Goal: Information Seeking & Learning: Learn about a topic

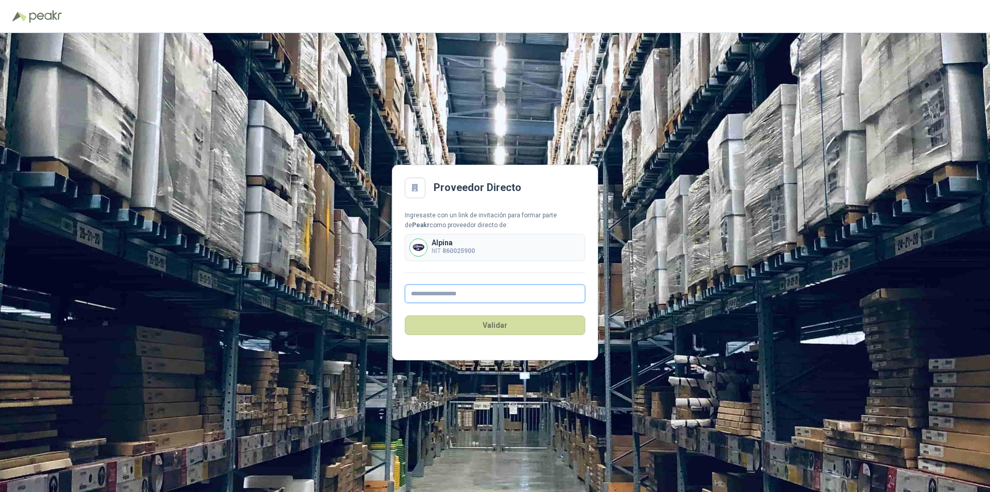
click at [451, 291] on input "text" at bounding box center [495, 293] width 181 height 19
paste input "**********"
type input "**********"
click at [494, 323] on button "Validar" at bounding box center [495, 325] width 181 height 20
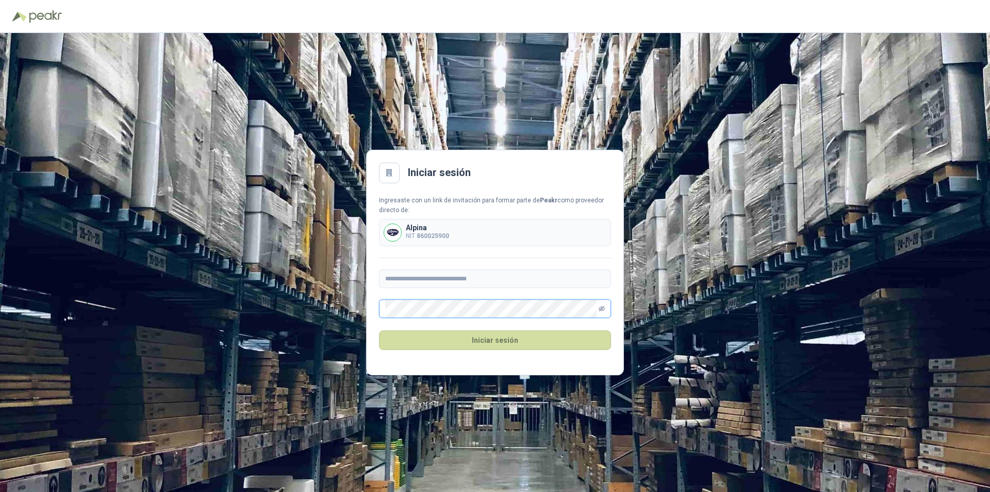
click at [603, 310] on icon "eye-invisible" at bounding box center [602, 308] width 6 height 6
click at [603, 310] on icon "eye" at bounding box center [601, 309] width 5 height 4
click at [511, 338] on button "Iniciar sesión" at bounding box center [495, 340] width 232 height 20
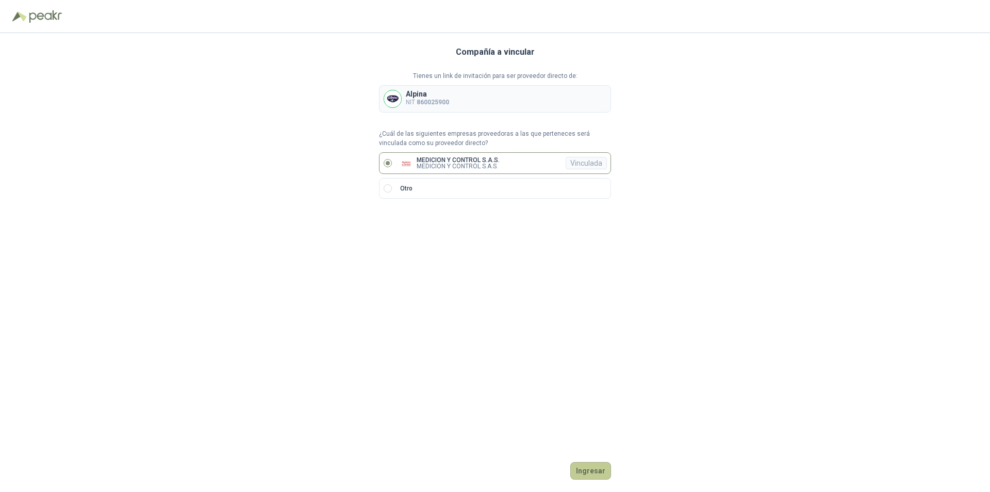
click at [590, 469] on button "Ingresar" at bounding box center [591, 471] width 41 height 18
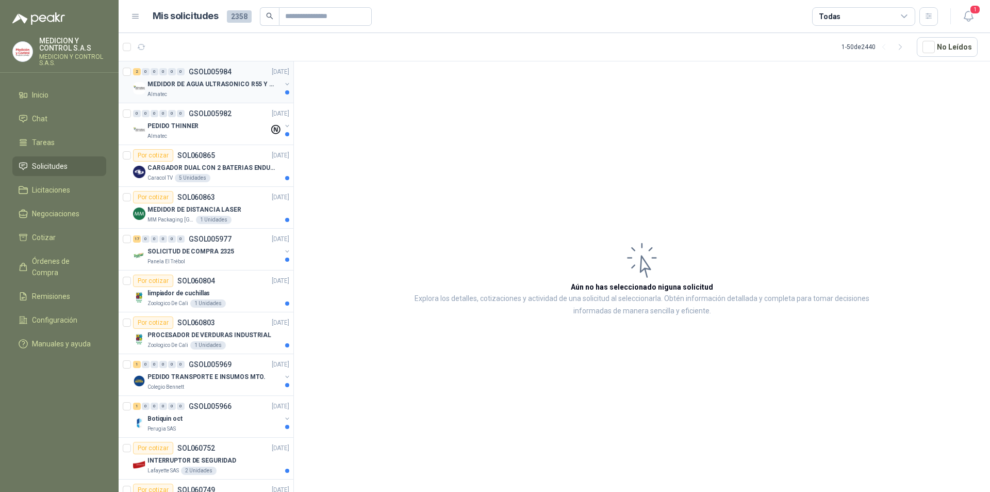
click at [249, 86] on p "MEDIDOR DE AGUA ULTRASONICO R55 Y R800" at bounding box center [212, 84] width 128 height 10
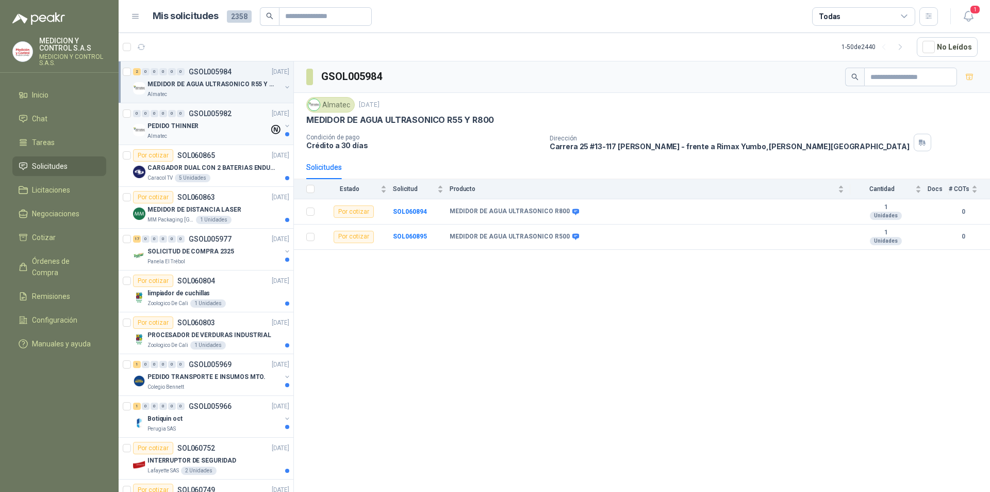
click at [233, 127] on div "PEDIDO THINNER" at bounding box center [209, 126] width 122 height 12
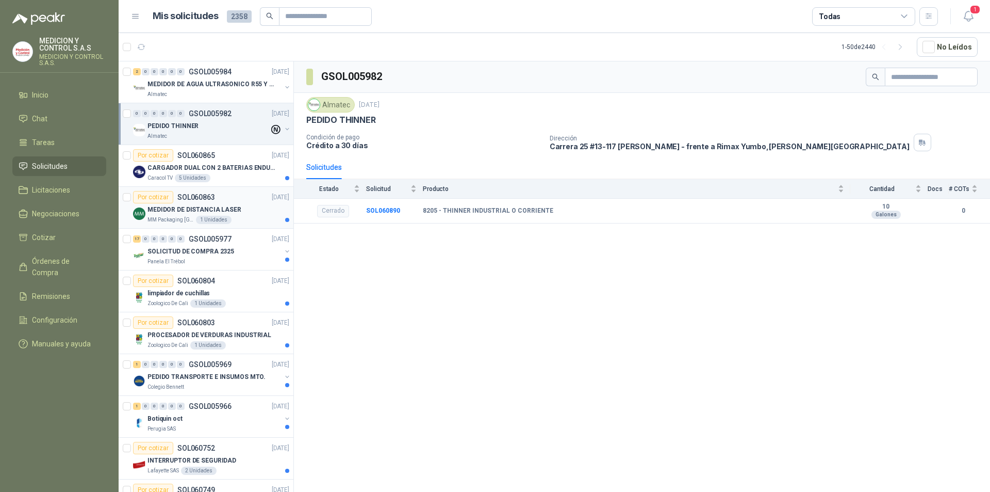
click at [169, 215] on div "MEDIDOR DE DISTANCIA LASER" at bounding box center [219, 209] width 142 height 12
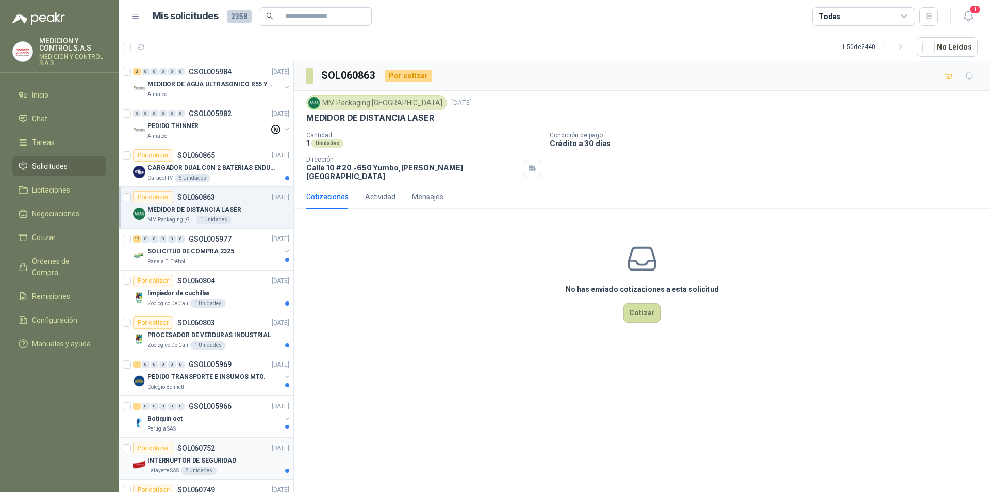
click at [241, 460] on div "INTERRUPTOR DE SEGURIDAD" at bounding box center [219, 460] width 142 height 12
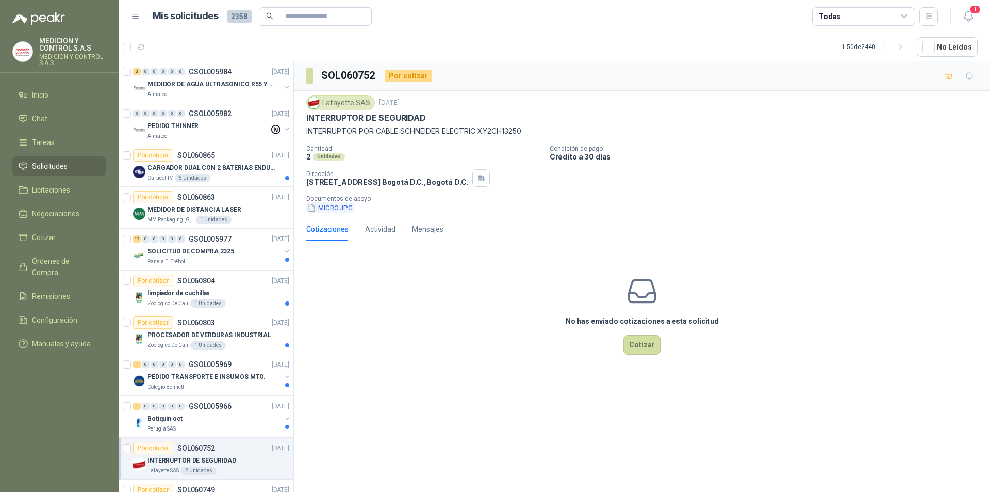
click at [336, 203] on button "MICRO.JPG" at bounding box center [329, 207] width 47 height 11
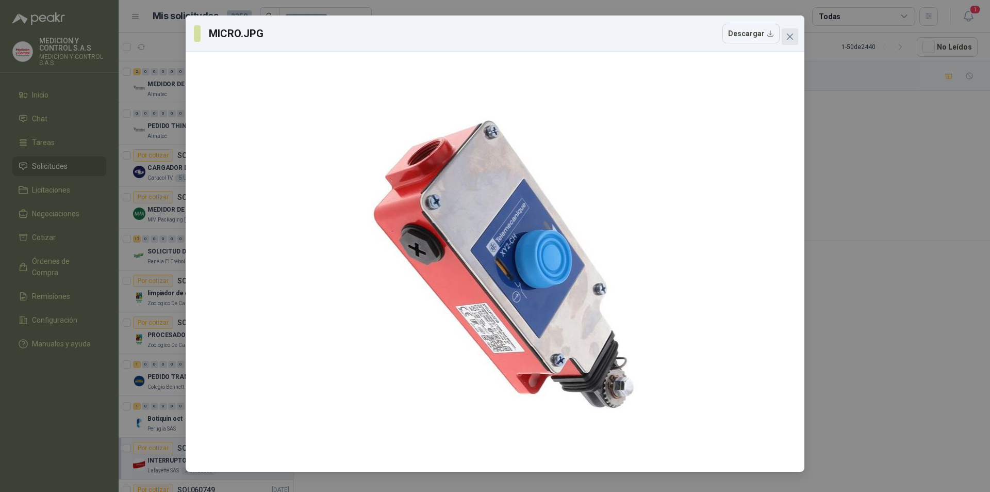
click at [790, 33] on icon "close" at bounding box center [790, 37] width 8 height 8
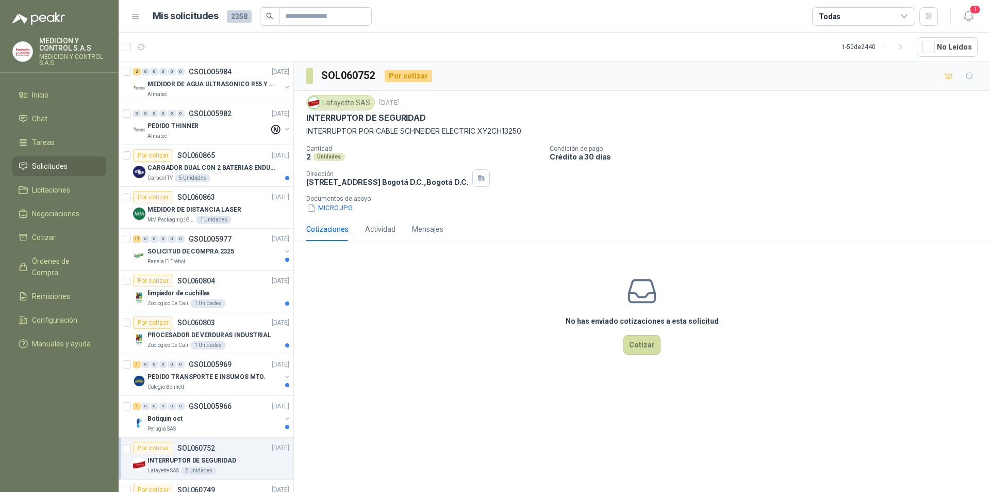
click at [497, 131] on p "INTERRUPTOR POR CABLE SCHNEIDER ELECTRIC XY2CH13250" at bounding box center [642, 130] width 672 height 11
click at [496, 131] on p "INTERRUPTOR POR CABLE SCHNEIDER ELECTRIC XY2CH13250" at bounding box center [642, 130] width 672 height 11
copy p "XY2CH13250"
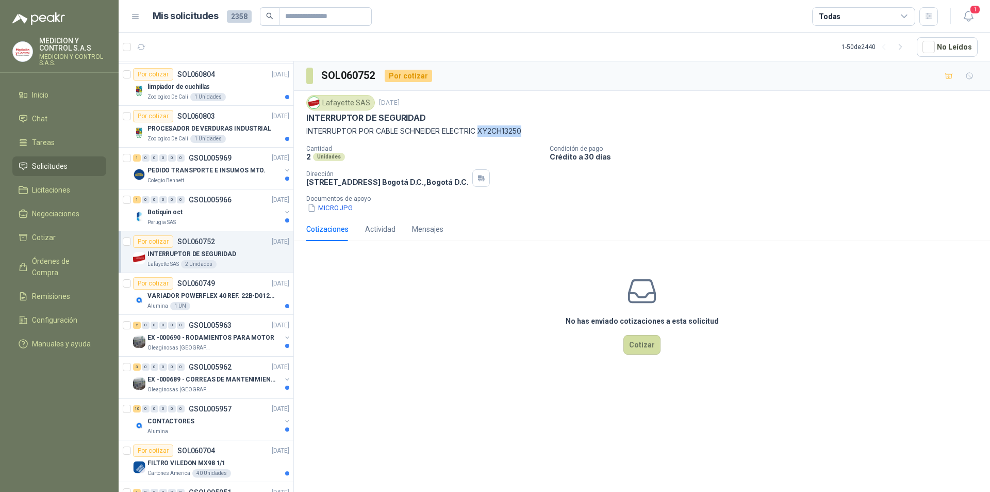
scroll to position [258, 0]
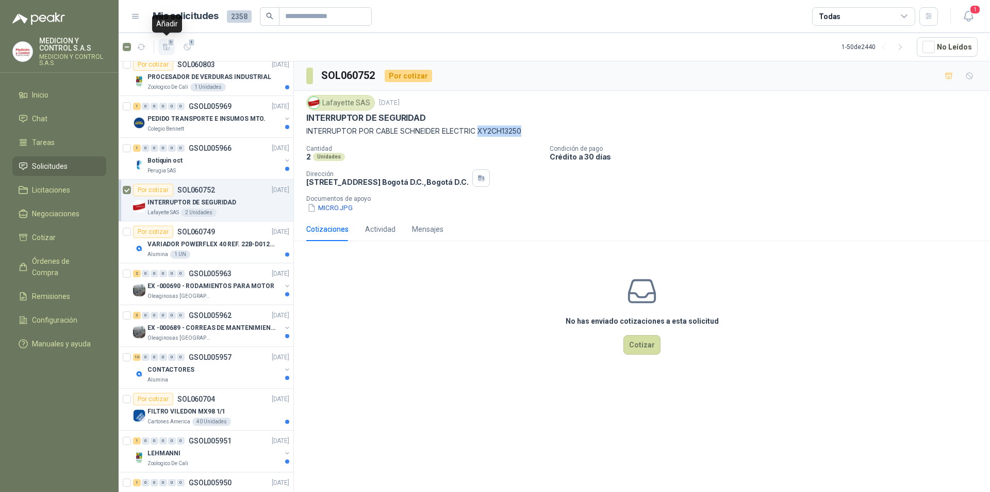
click at [166, 46] on icon "button" at bounding box center [167, 47] width 9 height 9
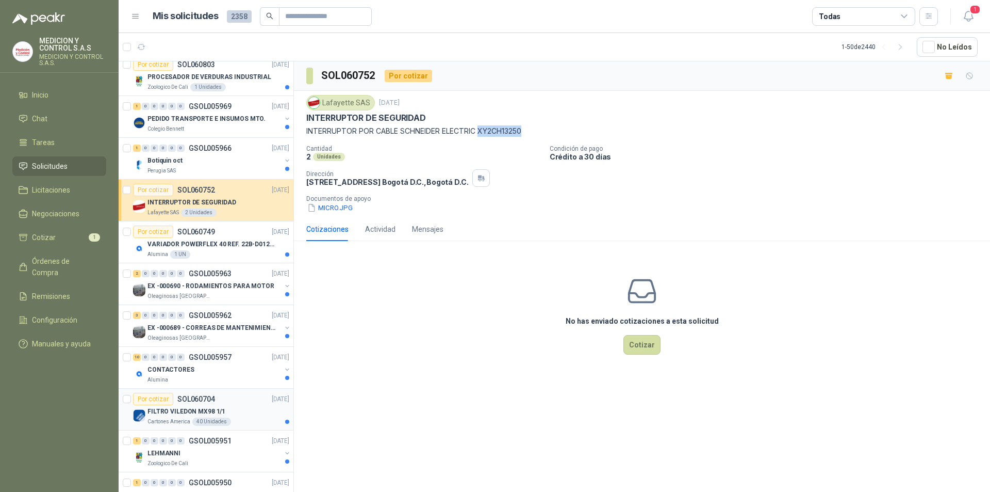
click at [221, 411] on p "FILTRO VILEDON MX98 1/1" at bounding box center [187, 412] width 78 height 10
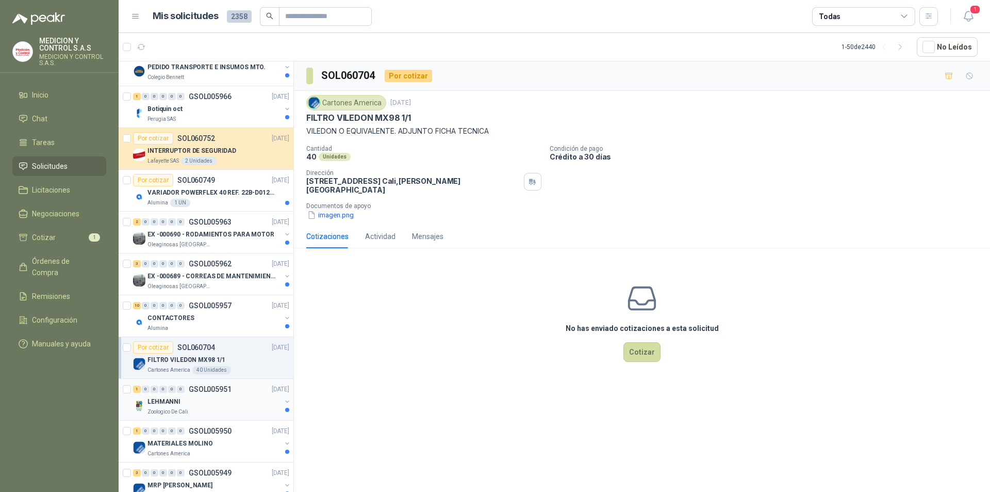
scroll to position [258, 0]
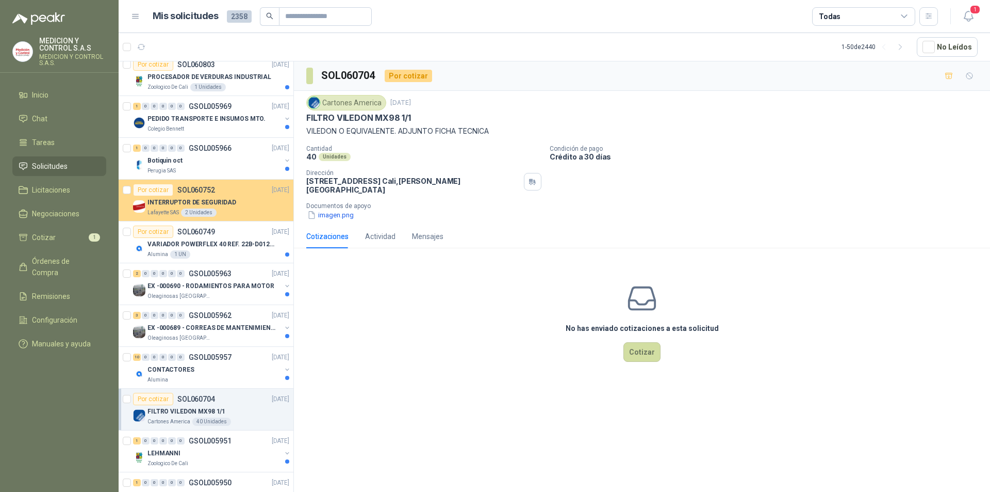
click at [146, 190] on div "Por cotizar" at bounding box center [153, 190] width 40 height 12
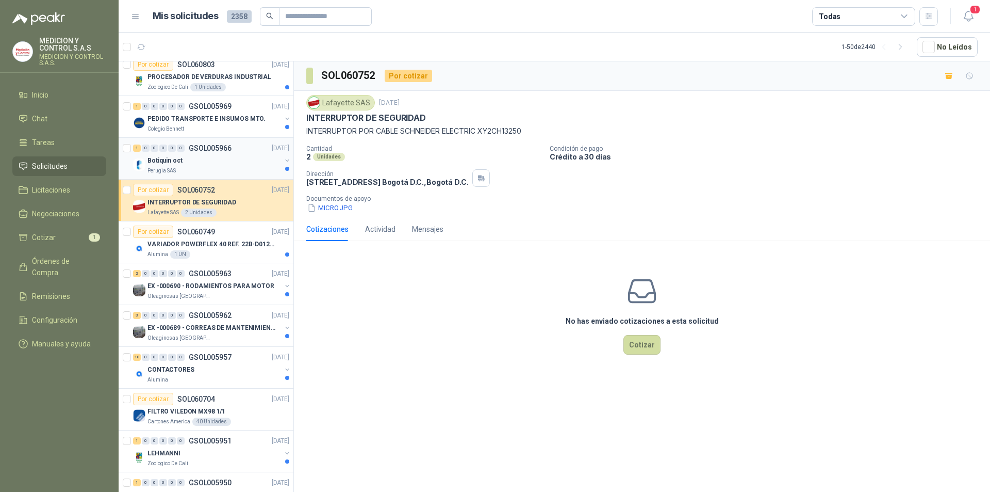
click at [184, 165] on div "Botiquin oct" at bounding box center [215, 160] width 134 height 12
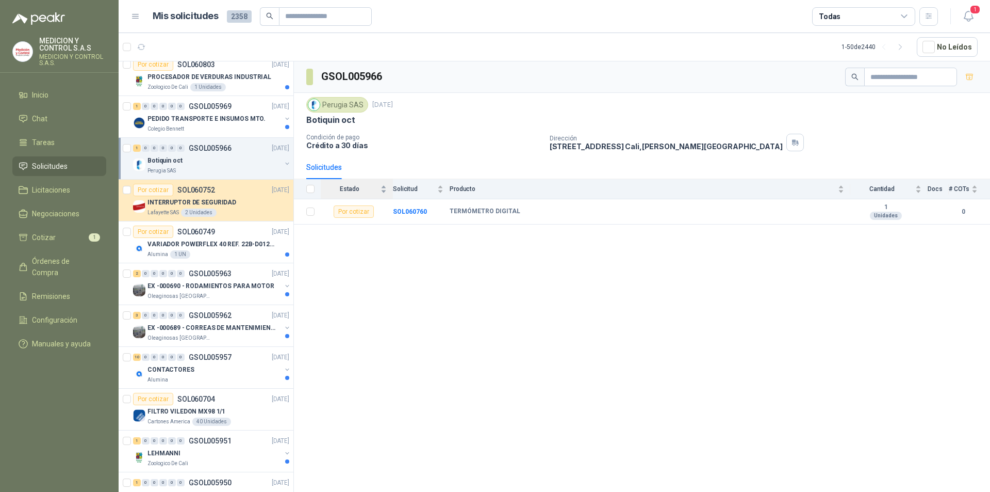
click at [350, 189] on span "Estado" at bounding box center [350, 188] width 58 height 7
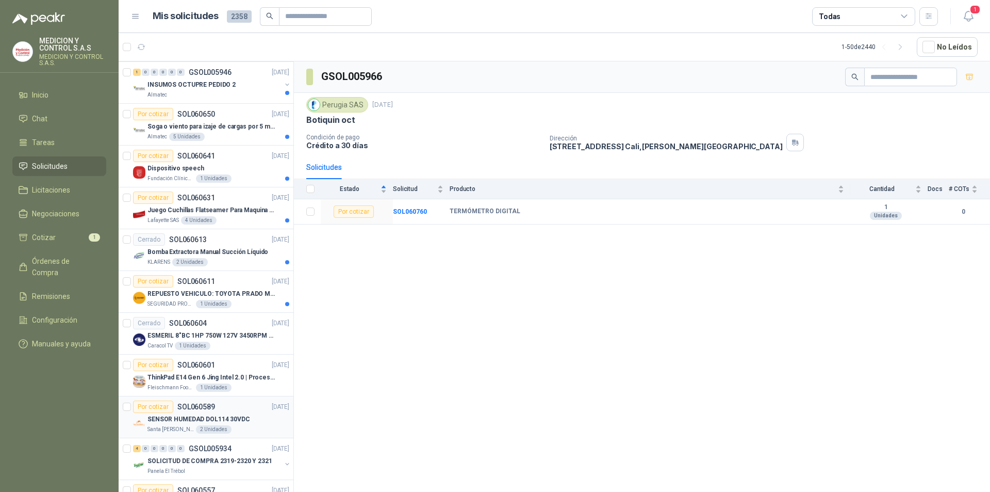
scroll to position [929, 0]
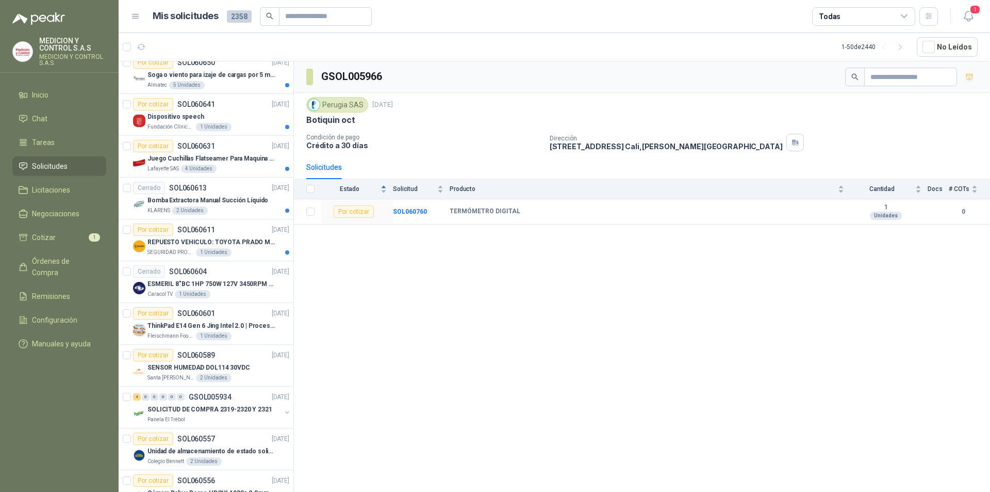
click at [905, 15] on icon at bounding box center [904, 16] width 9 height 9
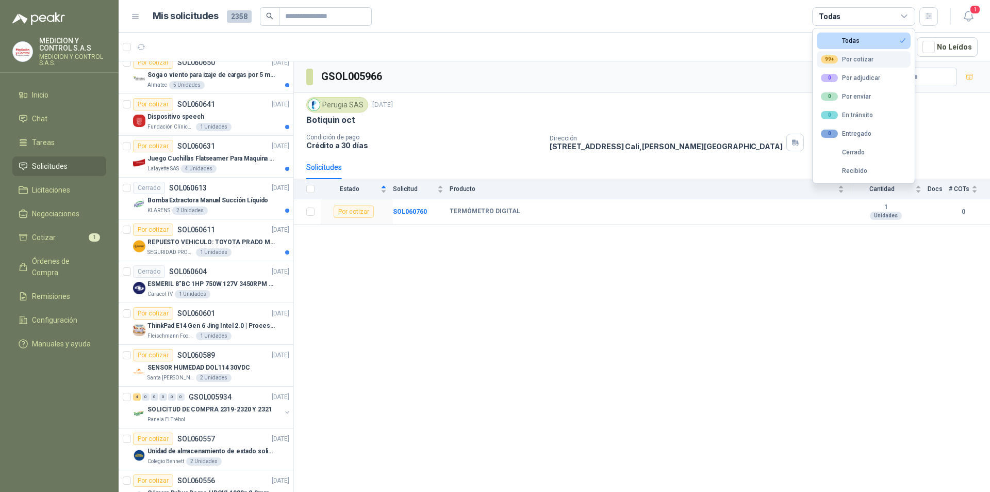
click at [869, 60] on div "99+ Por cotizar" at bounding box center [847, 59] width 53 height 8
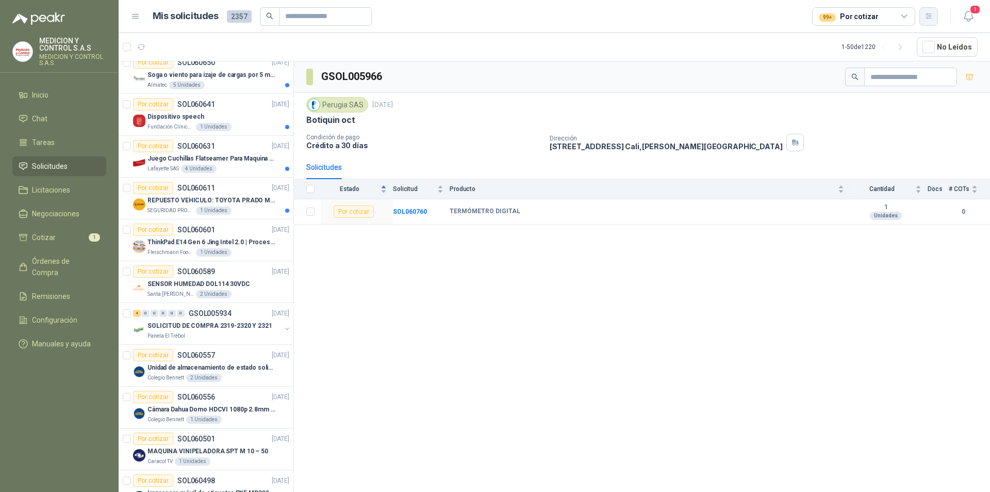
click at [930, 23] on button "button" at bounding box center [929, 16] width 19 height 19
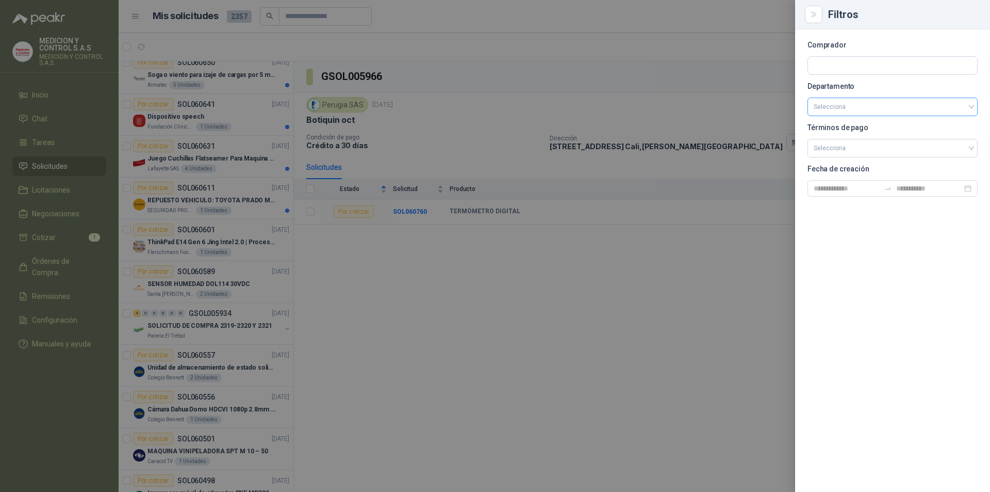
click at [871, 111] on input "search" at bounding box center [893, 107] width 158 height 18
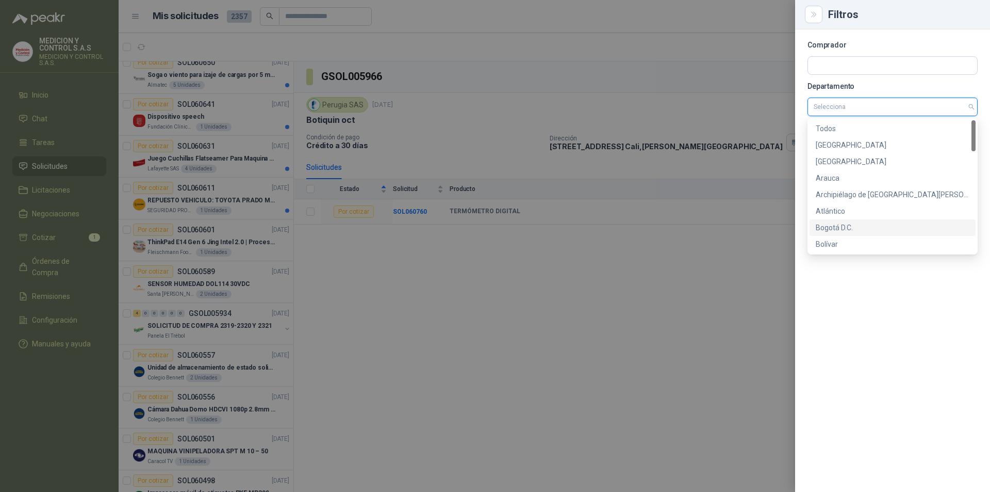
click at [838, 225] on div "Bogotá D.C." at bounding box center [893, 227] width 154 height 11
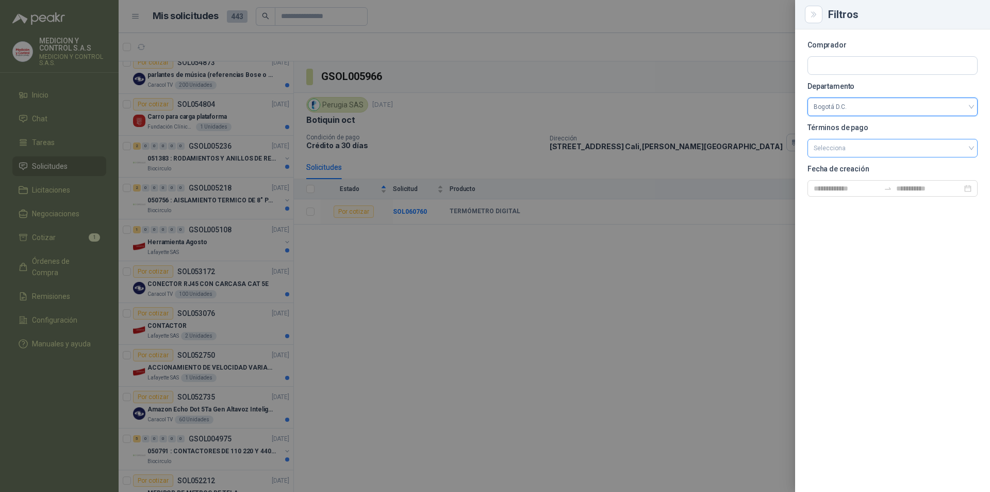
click at [866, 147] on input "search" at bounding box center [893, 146] width 158 height 15
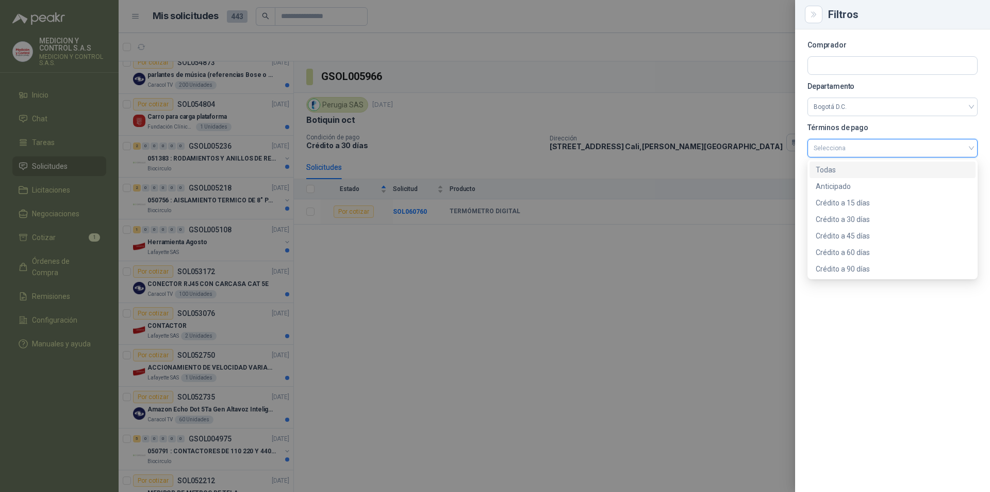
click at [866, 147] on input "search" at bounding box center [893, 146] width 158 height 15
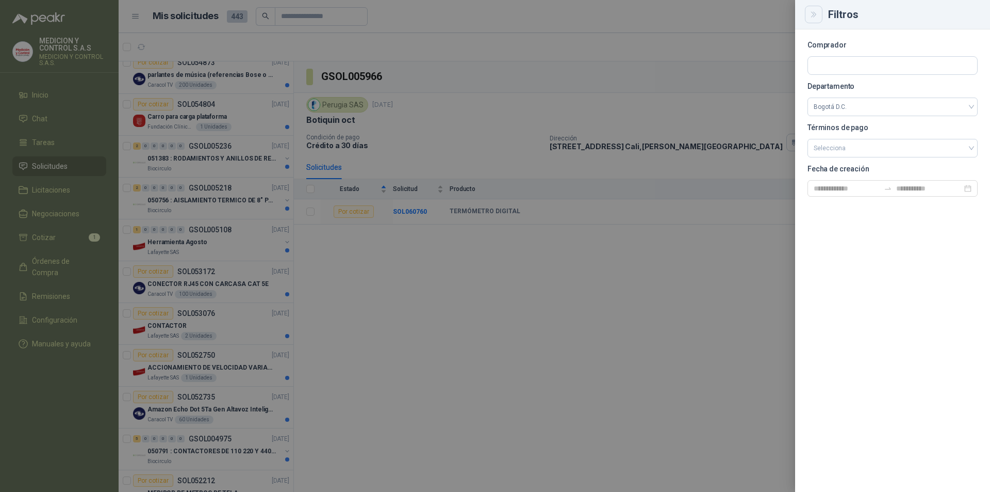
click at [818, 12] on icon "Close" at bounding box center [814, 14] width 9 height 9
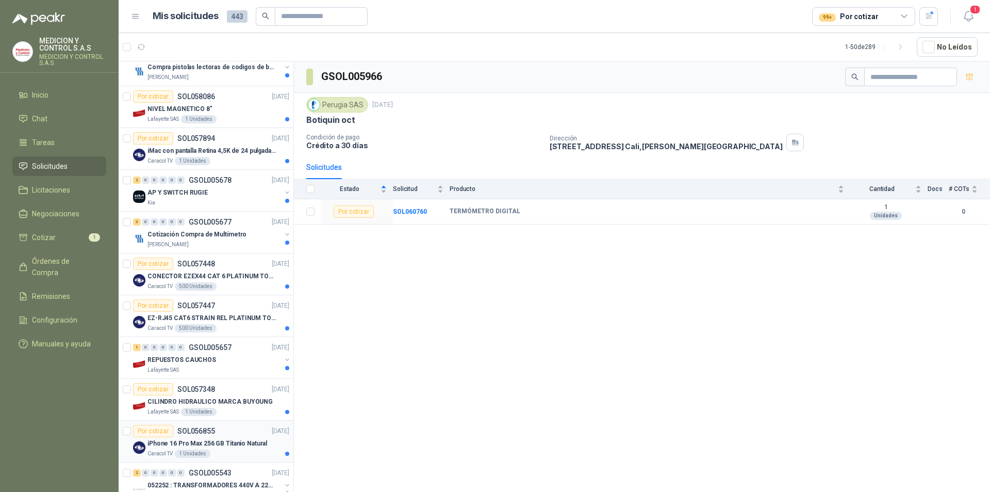
scroll to position [216, 0]
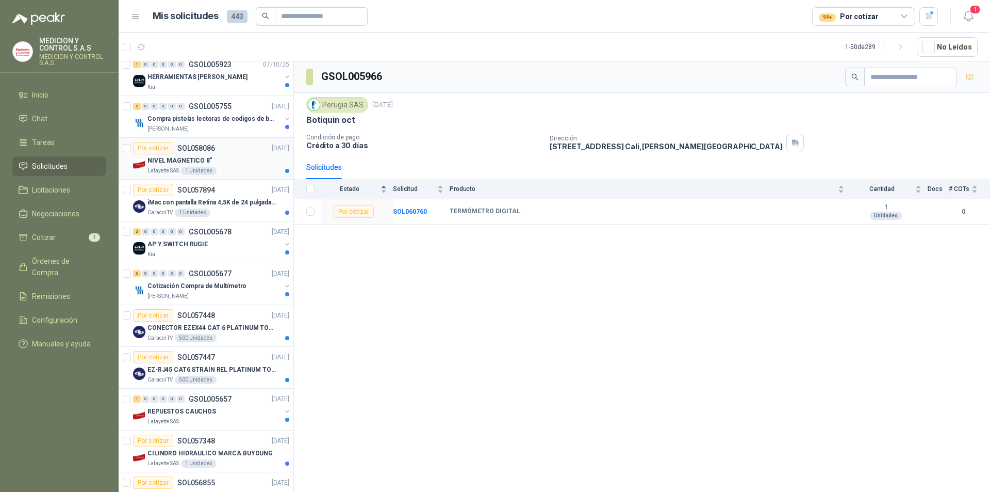
click at [247, 161] on div "NIVEL MAGNETICO 8"" at bounding box center [219, 160] width 142 height 12
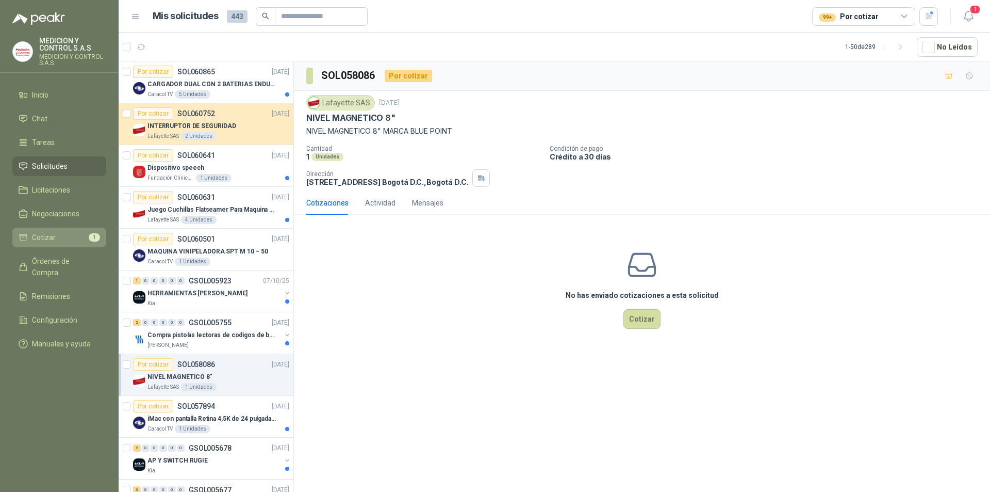
click at [41, 238] on span "Cotizar" at bounding box center [44, 237] width 24 height 11
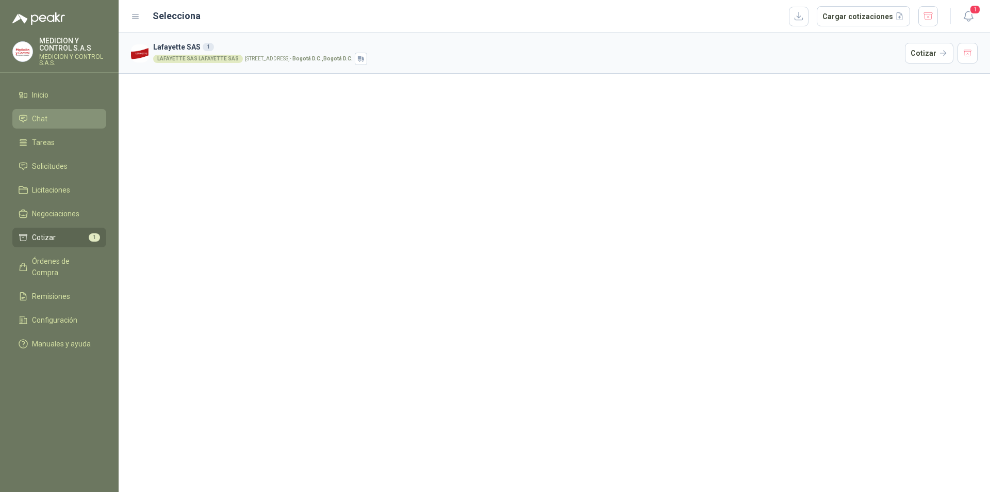
click at [28, 119] on li "Chat" at bounding box center [60, 118] width 82 height 11
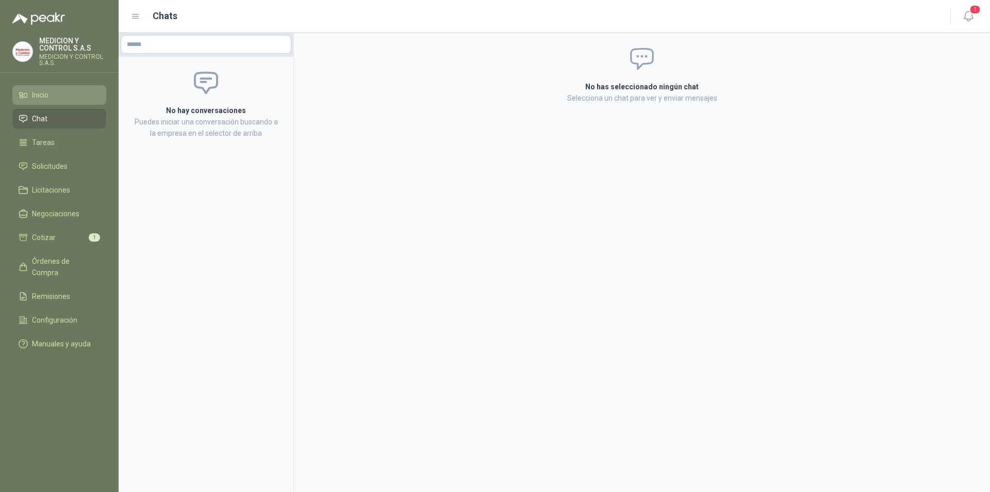
click at [33, 98] on span "Inicio" at bounding box center [40, 94] width 17 height 11
